Goal: Information Seeking & Learning: Learn about a topic

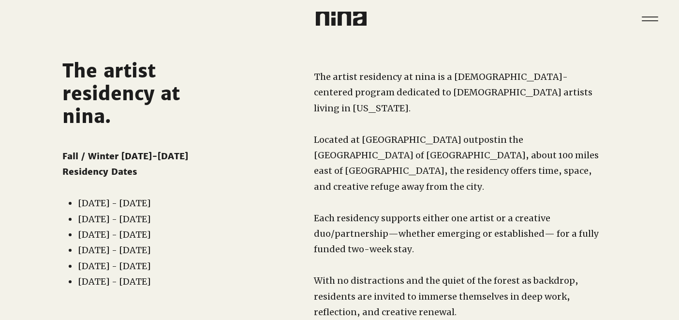
scroll to position [12, 0]
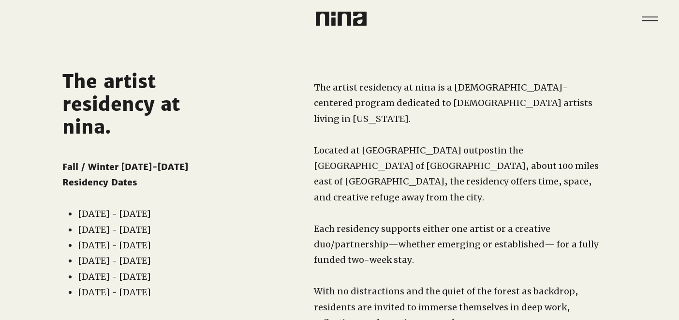
click at [421, 145] on span "Located at [GEOGRAPHIC_DATA] outpost" at bounding box center [406, 150] width 184 height 11
click at [642, 20] on icon "Menu" at bounding box center [649, 20] width 19 height 1
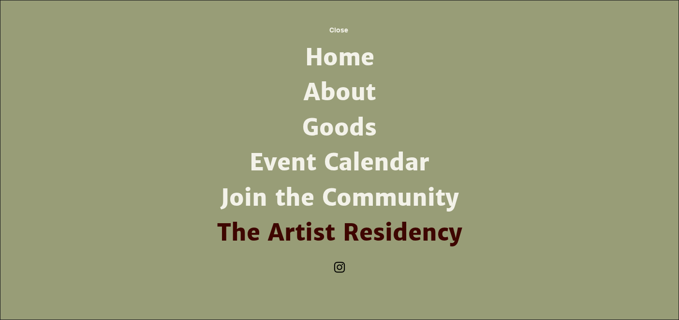
click at [341, 56] on link "Home" at bounding box center [339, 57] width 253 height 35
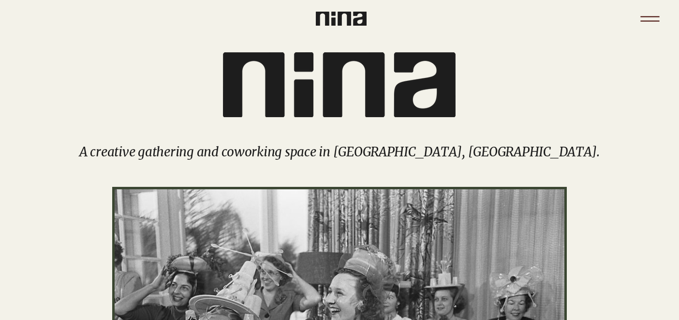
click at [649, 16] on icon "Menu" at bounding box center [649, 16] width 19 height 1
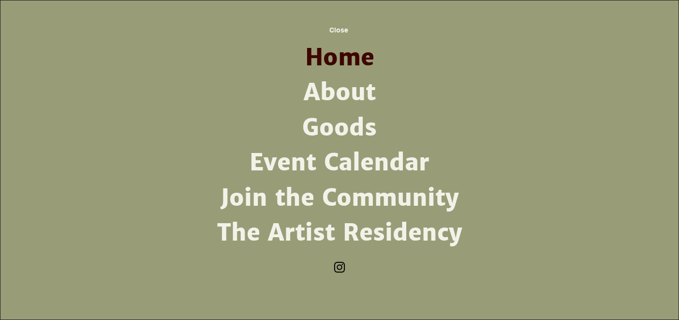
click at [339, 240] on link "The Artist Residency" at bounding box center [339, 232] width 253 height 35
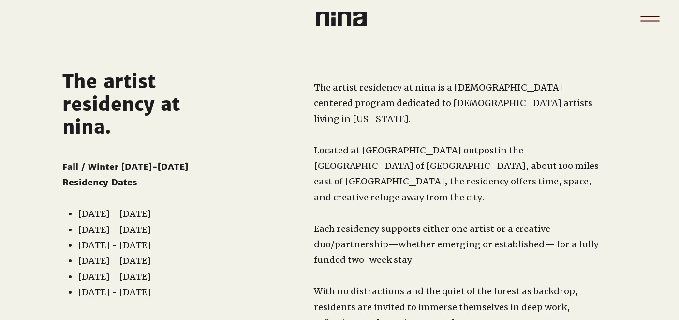
click at [646, 22] on icon "Menu" at bounding box center [650, 19] width 34 height 34
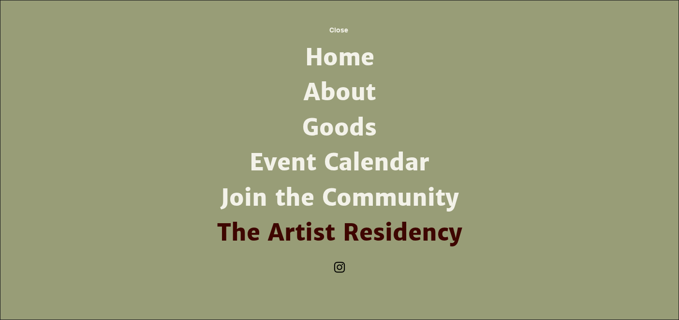
click at [342, 267] on img "Instagram" at bounding box center [339, 267] width 15 height 15
